Goal: Transaction & Acquisition: Obtain resource

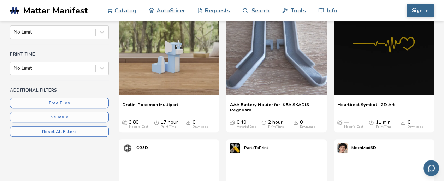
scroll to position [145, 0]
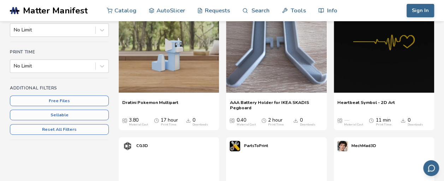
drag, startPoint x: 364, startPoint y: 70, endPoint x: 384, endPoint y: 97, distance: 33.5
click at [384, 97] on div "Heartbeat Symbol - 2D Art Heartbeat Symbol - 2D Art — Material Cost 11 min Prin…" at bounding box center [383, 113] width 100 height 34
click at [378, 103] on span "Heartbeat Symbol - 2D Art" at bounding box center [366, 105] width 58 height 11
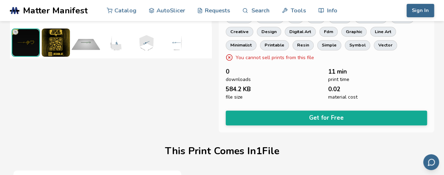
scroll to position [179, 0]
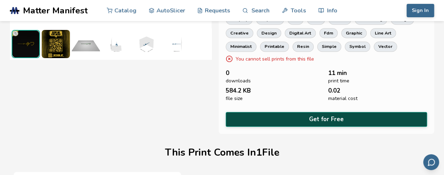
click at [275, 114] on button "Get for Free" at bounding box center [326, 119] width 202 height 14
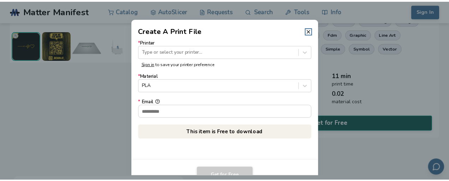
scroll to position [177, 0]
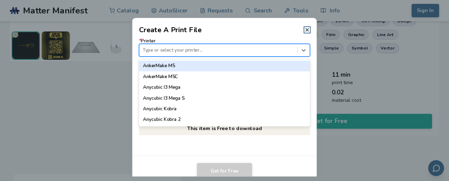
click at [202, 47] on div at bounding box center [218, 50] width 151 height 7
click at [213, 52] on div at bounding box center [218, 50] width 151 height 7
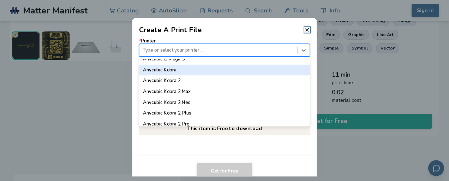
scroll to position [42, 0]
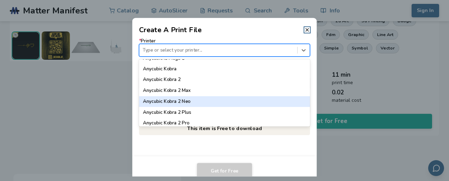
click at [227, 103] on div "Anycubic Kobra 2 Neo" at bounding box center [224, 101] width 171 height 11
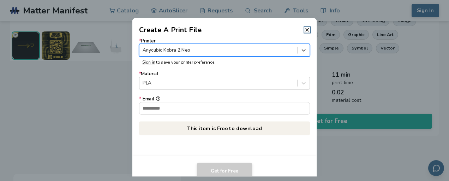
click at [201, 87] on div "PLA" at bounding box center [218, 83] width 158 height 10
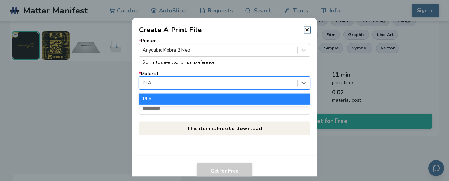
click at [198, 68] on form "* Printer Anycubic Kobra 2 Neo Sign in to save your printer preference * Materi…" at bounding box center [224, 76] width 171 height 76
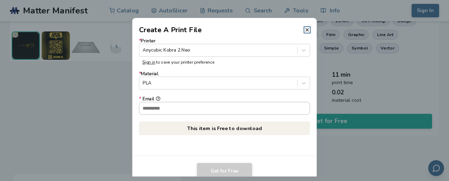
click at [200, 109] on input "* Email" at bounding box center [224, 108] width 170 height 12
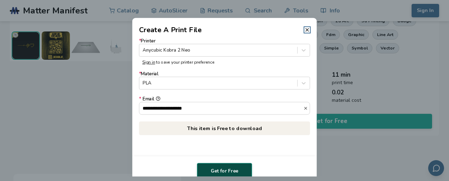
type input "**********"
click at [232, 171] on button "Get for Free" at bounding box center [224, 171] width 55 height 16
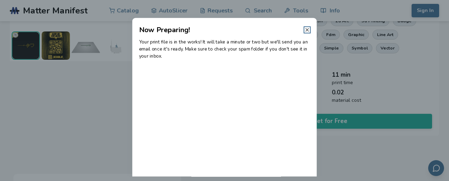
click at [308, 32] on icon at bounding box center [307, 30] width 6 height 6
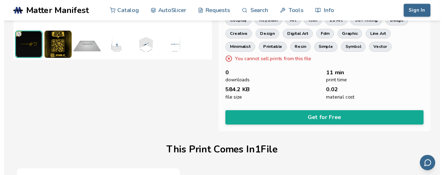
scroll to position [179, 0]
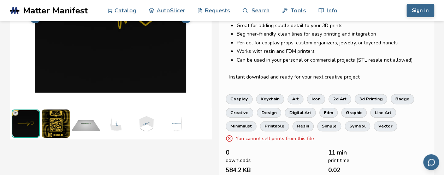
click at [312, 118] on div "cosplay keychain art icon 2d art 3d printing badge creative design digital art …" at bounding box center [326, 112] width 202 height 37
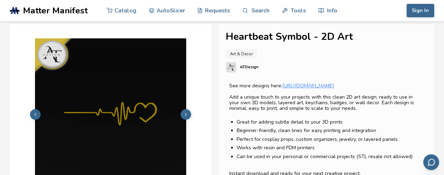
scroll to position [4, 0]
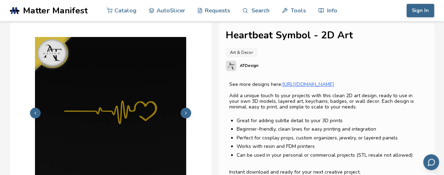
click at [311, 86] on link "[URL][DOMAIN_NAME]" at bounding box center [308, 84] width 52 height 7
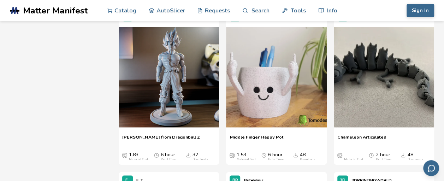
scroll to position [440, 0]
